Goal: Task Accomplishment & Management: Use online tool/utility

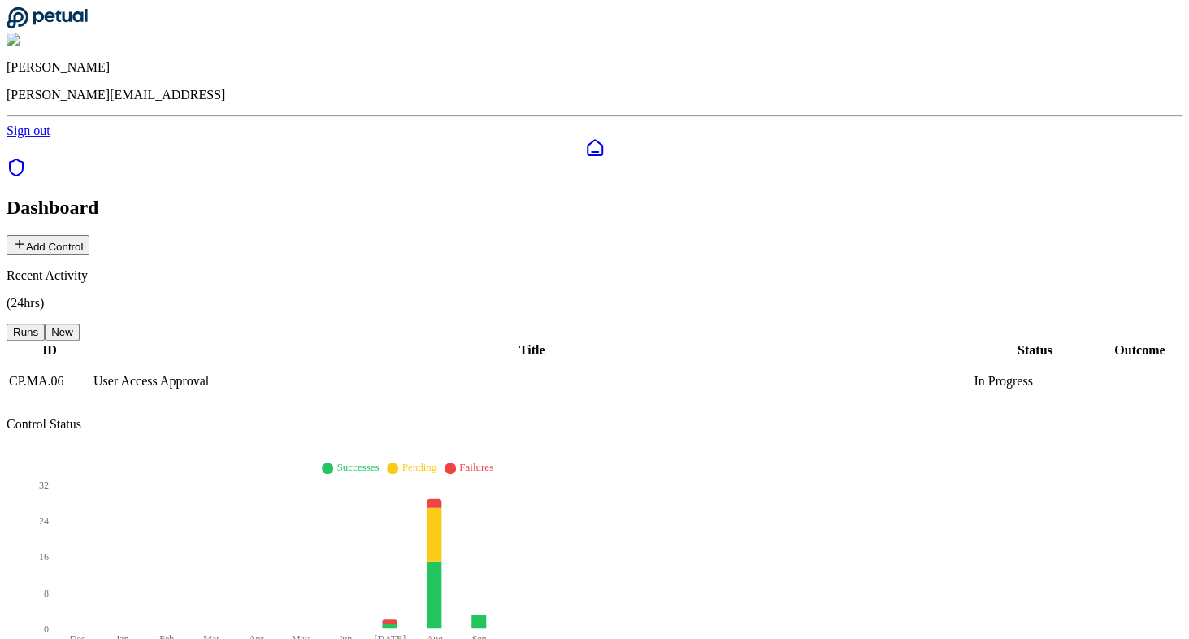
click at [89, 235] on button "Add Control" at bounding box center [48, 245] width 83 height 20
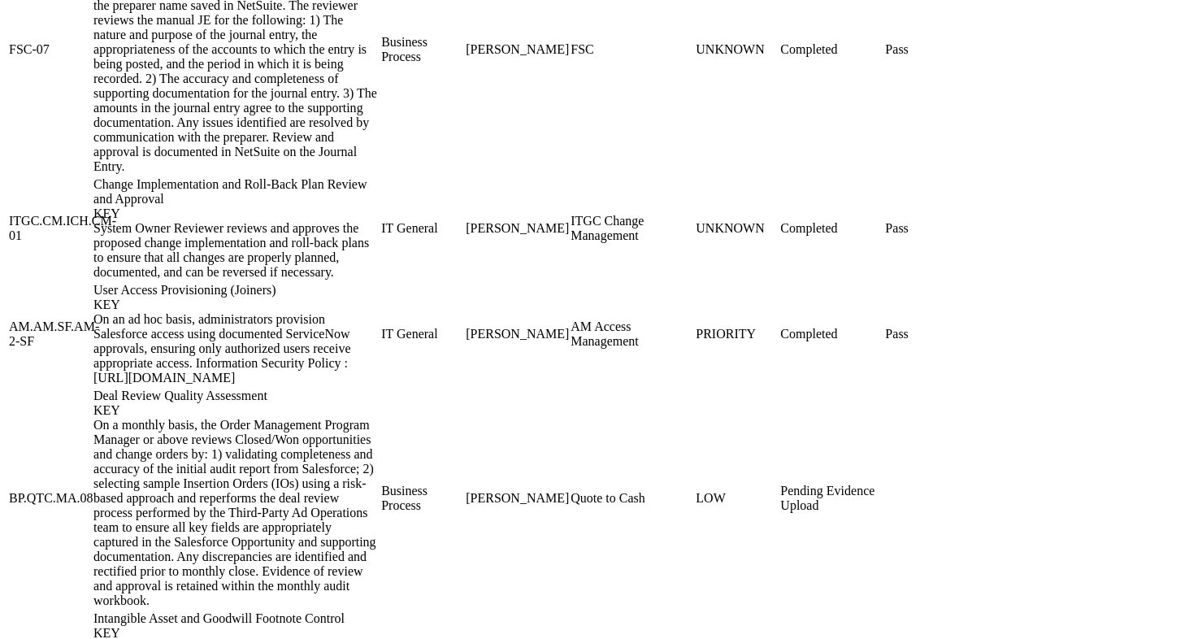
scroll to position [2379, 0]
